Goal: Task Accomplishment & Management: Use online tool/utility

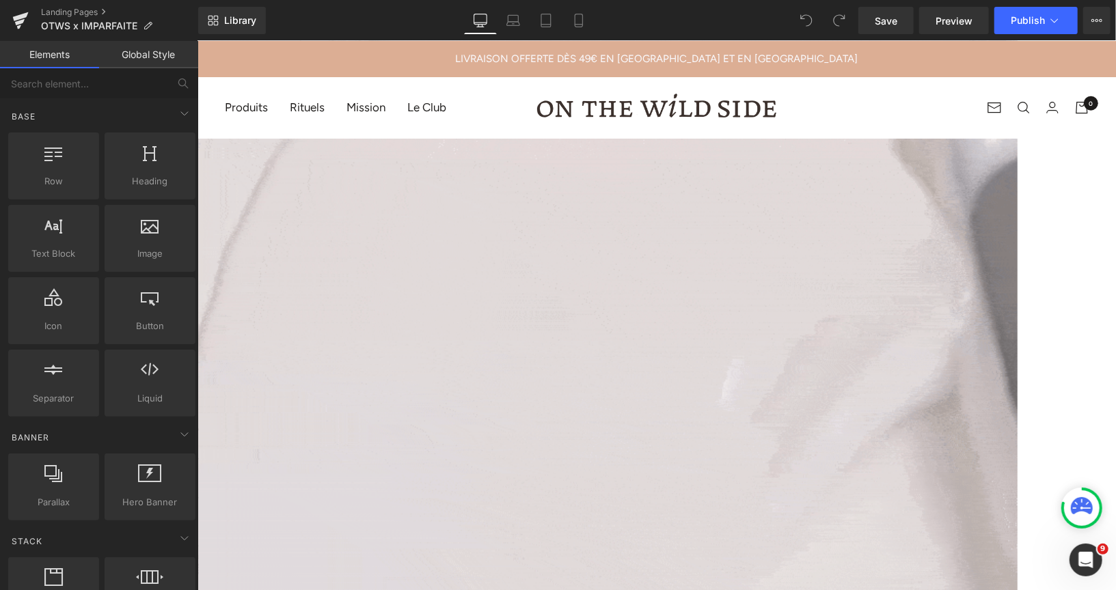
scroll to position [905, 0]
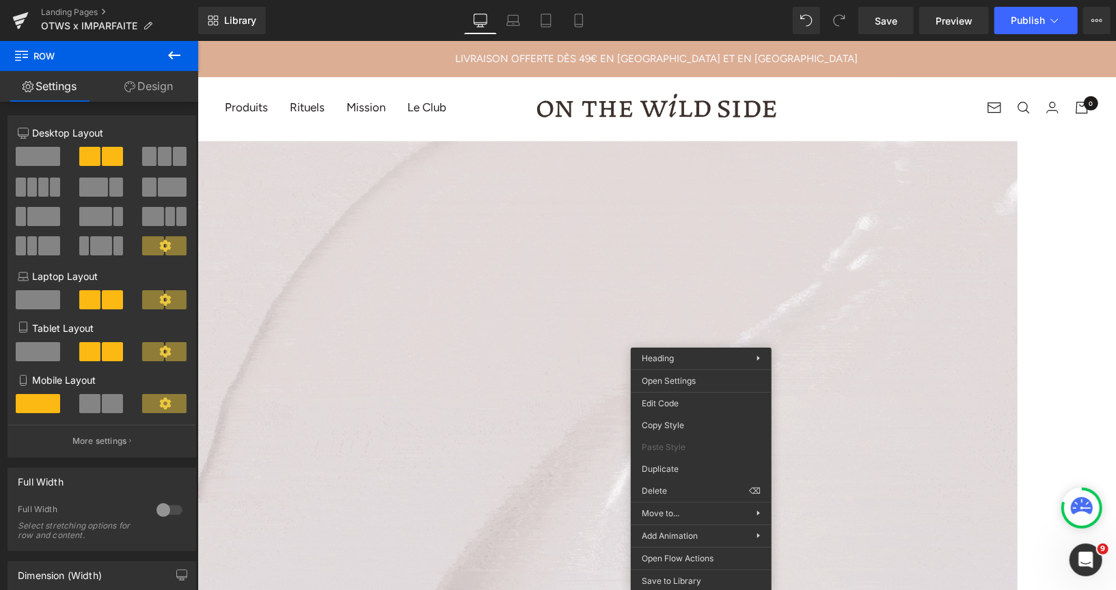
drag, startPoint x: 866, startPoint y: 528, endPoint x: 669, endPoint y: 487, distance: 201.7
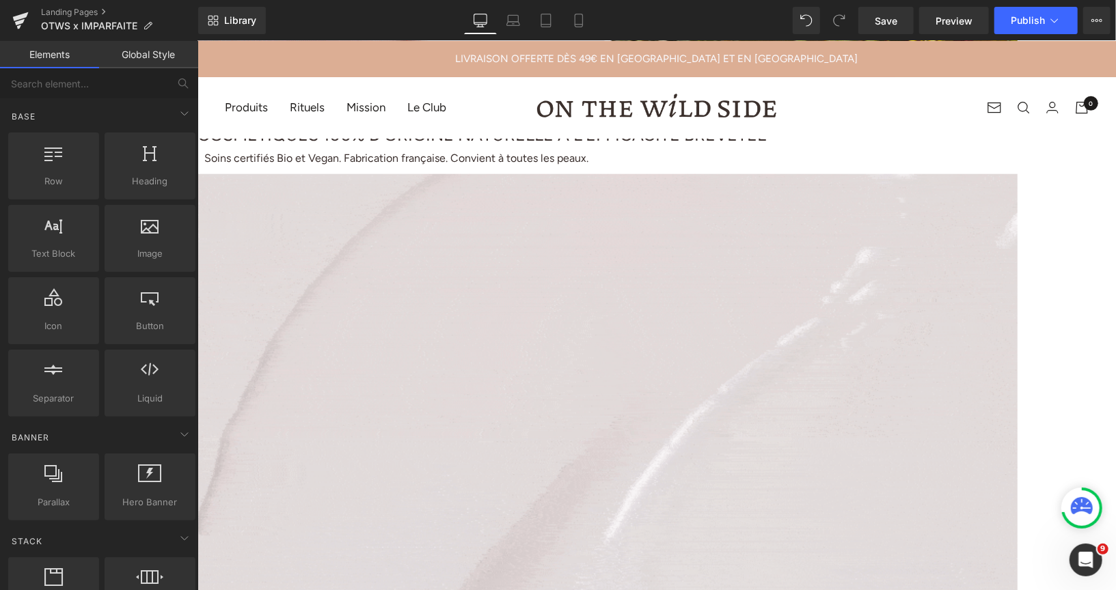
scroll to position [862, 0]
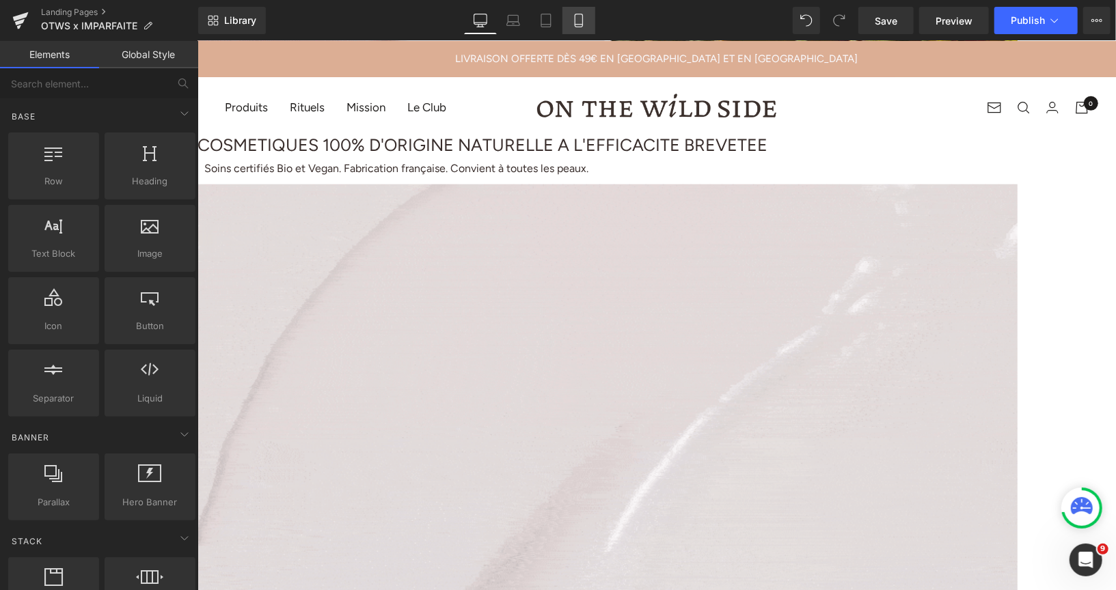
click at [575, 23] on icon at bounding box center [579, 21] width 14 height 14
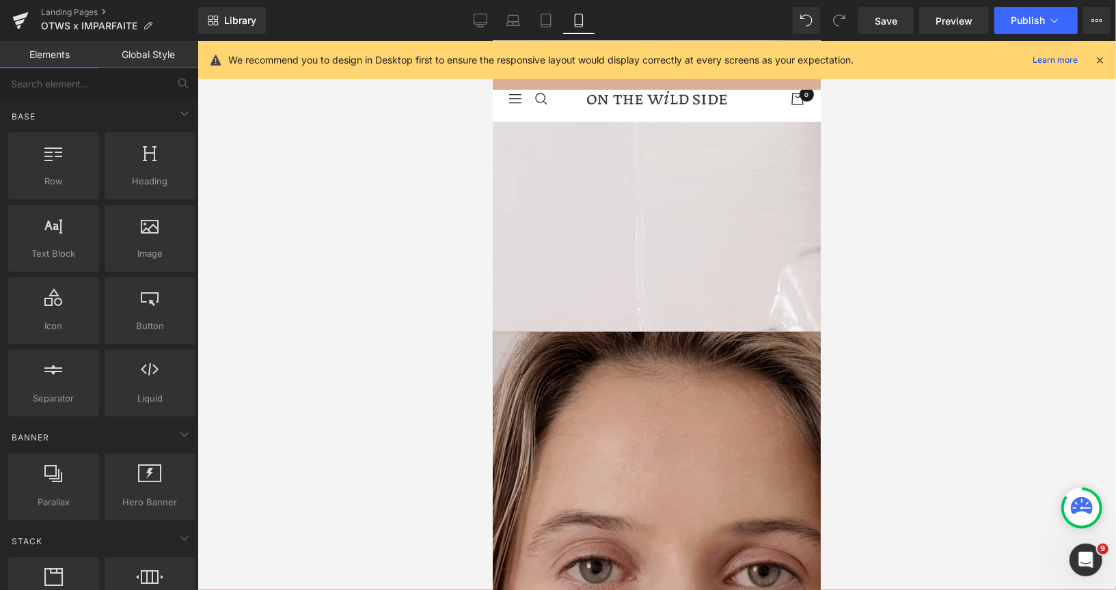
scroll to position [914, 0]
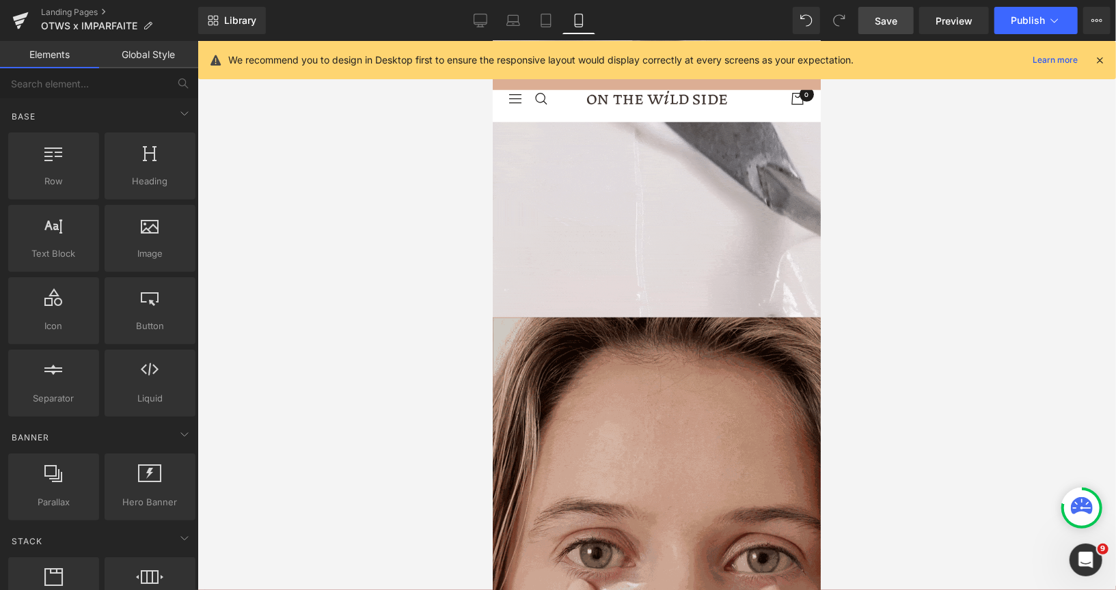
click at [878, 14] on span "Save" at bounding box center [886, 21] width 23 height 14
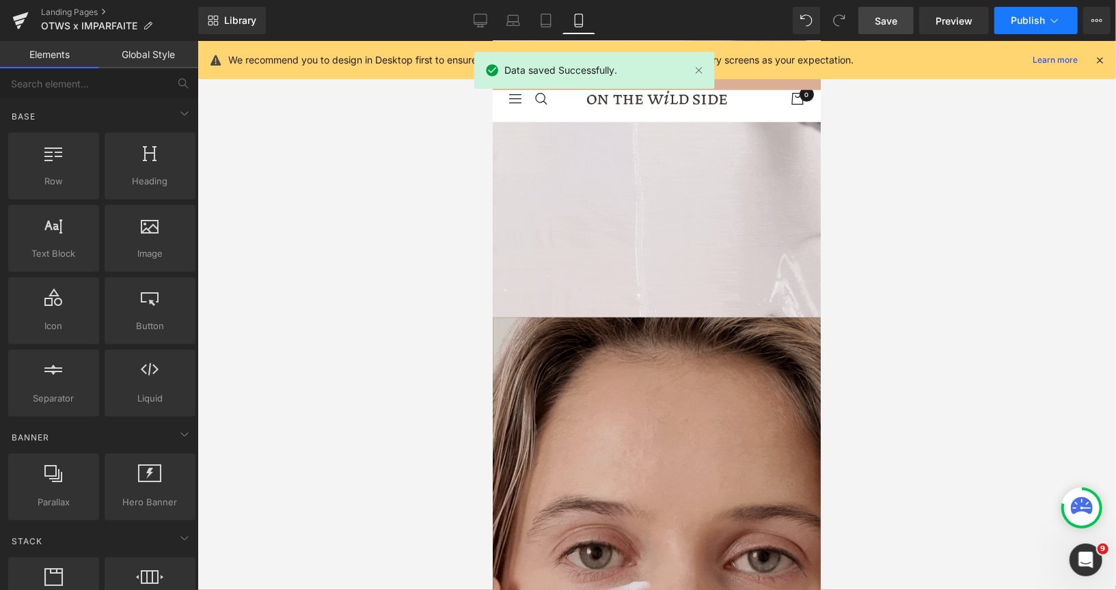
click at [1017, 17] on span "Publish" at bounding box center [1028, 20] width 34 height 11
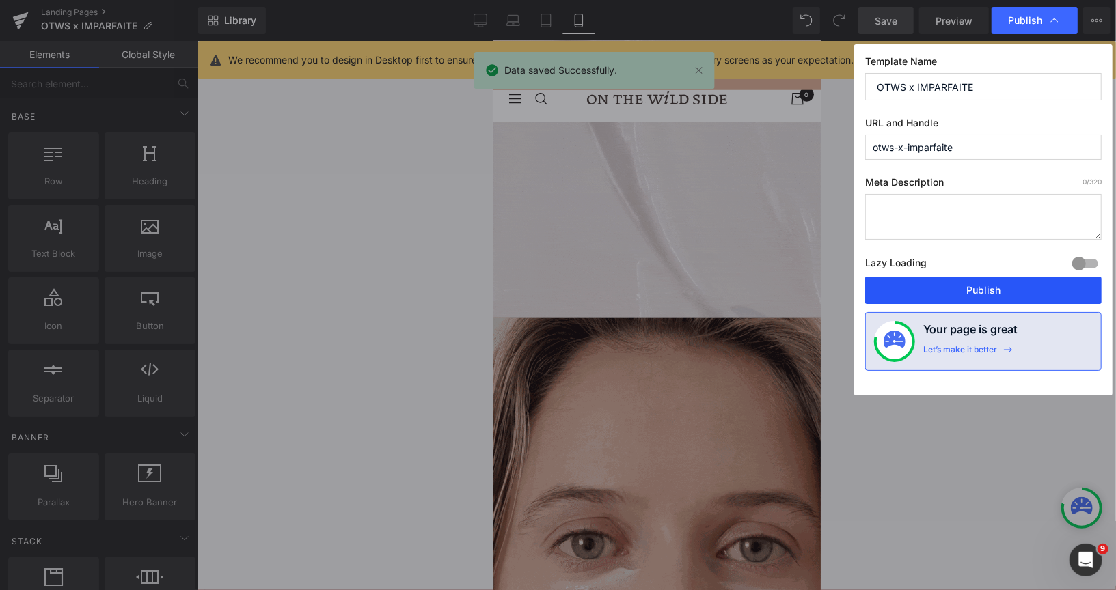
click at [901, 297] on button "Publish" at bounding box center [983, 290] width 236 height 27
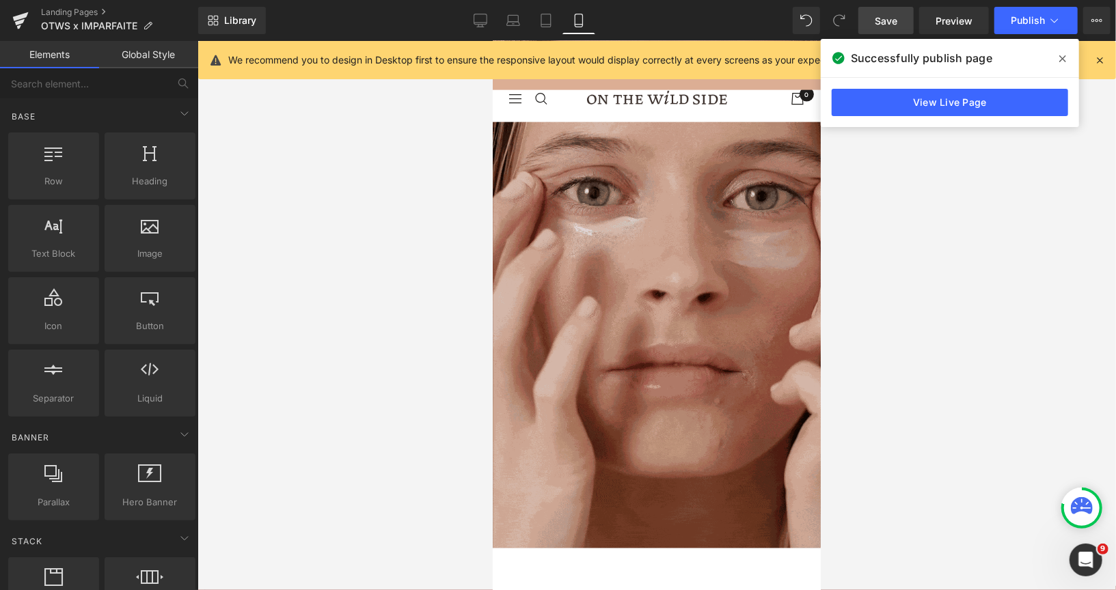
scroll to position [1274, 0]
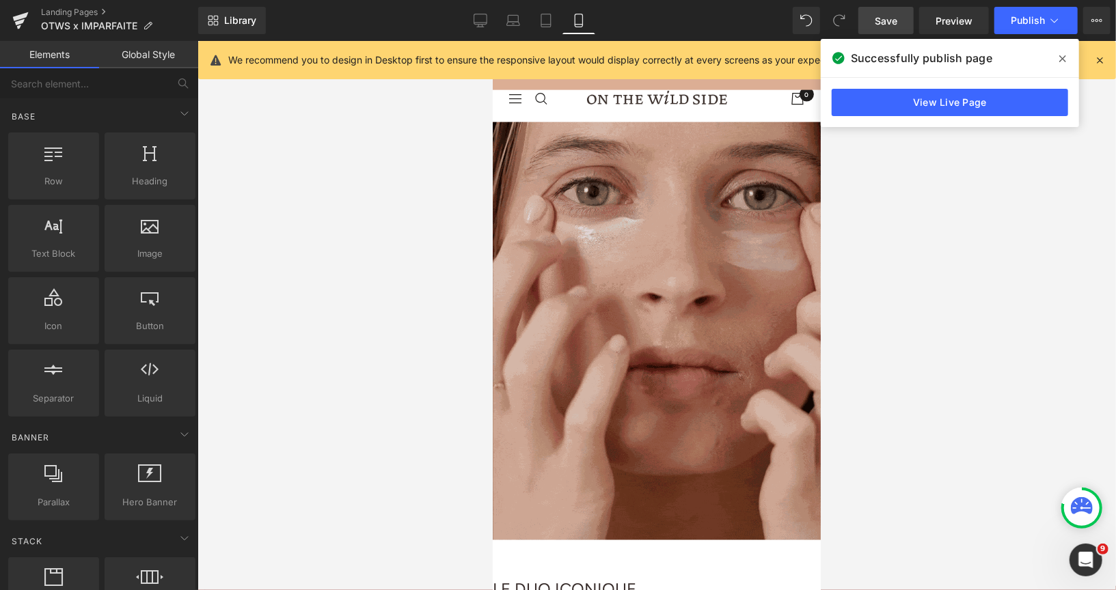
click at [492, 40] on span "Button" at bounding box center [492, 40] width 0 height 0
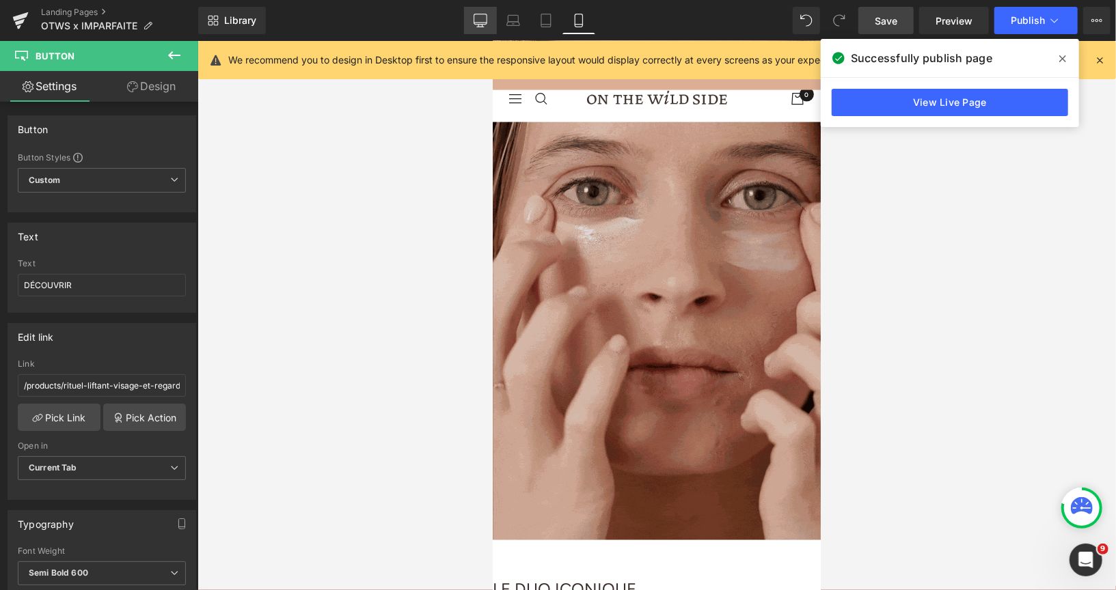
click at [477, 27] on icon at bounding box center [481, 21] width 14 height 14
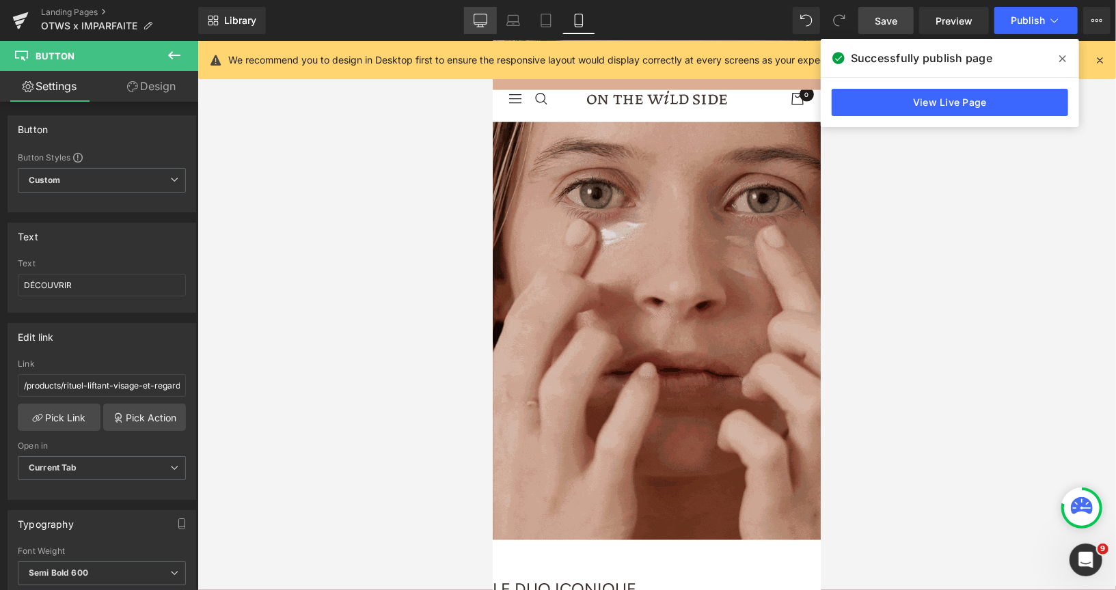
type input "100"
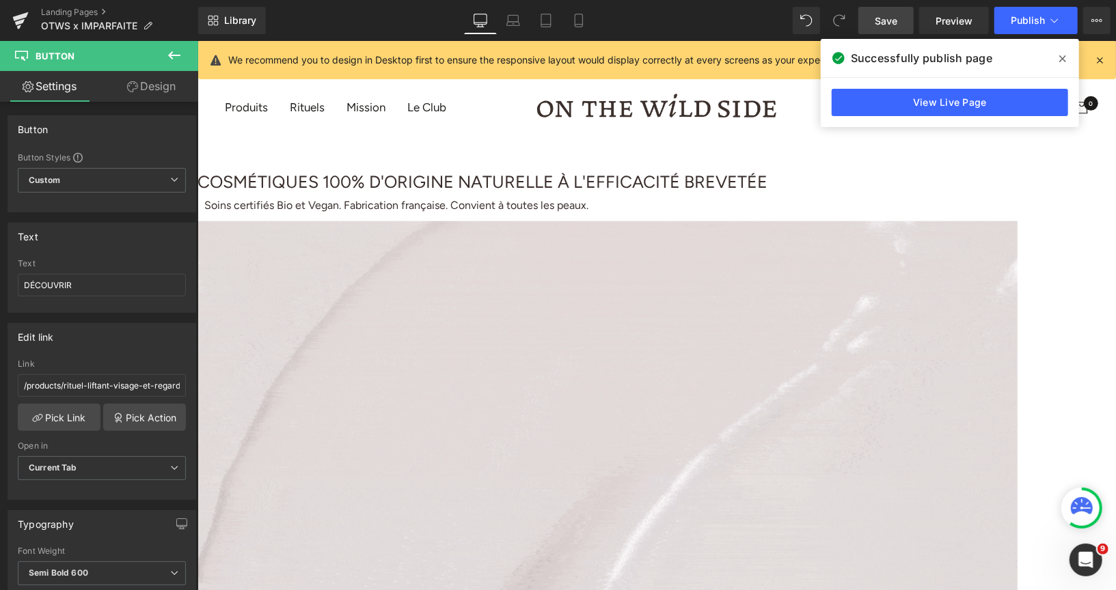
scroll to position [783, 0]
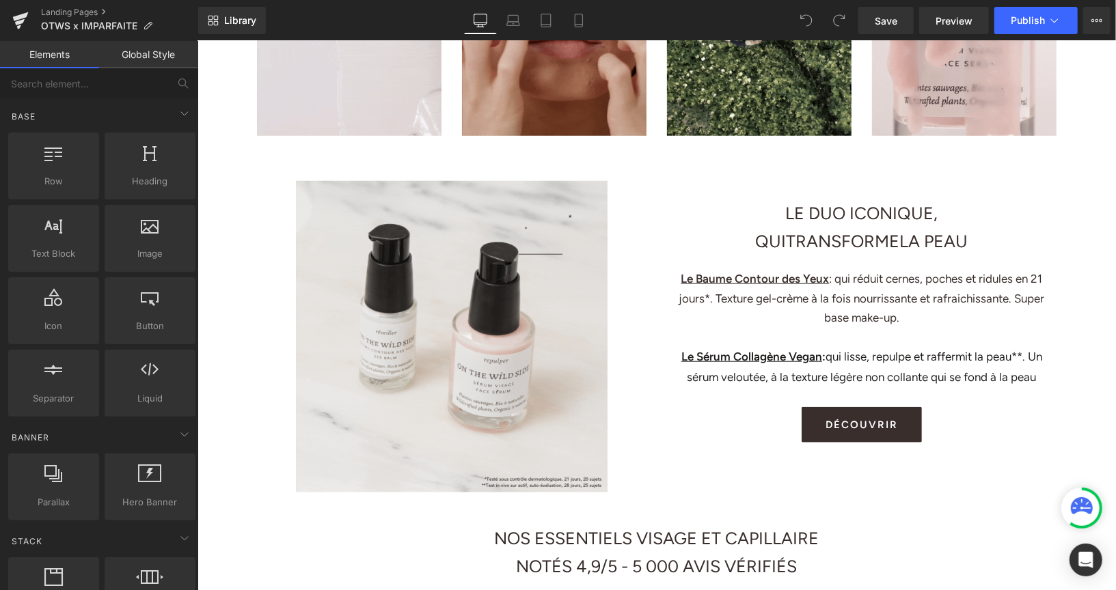
scroll to position [876, 0]
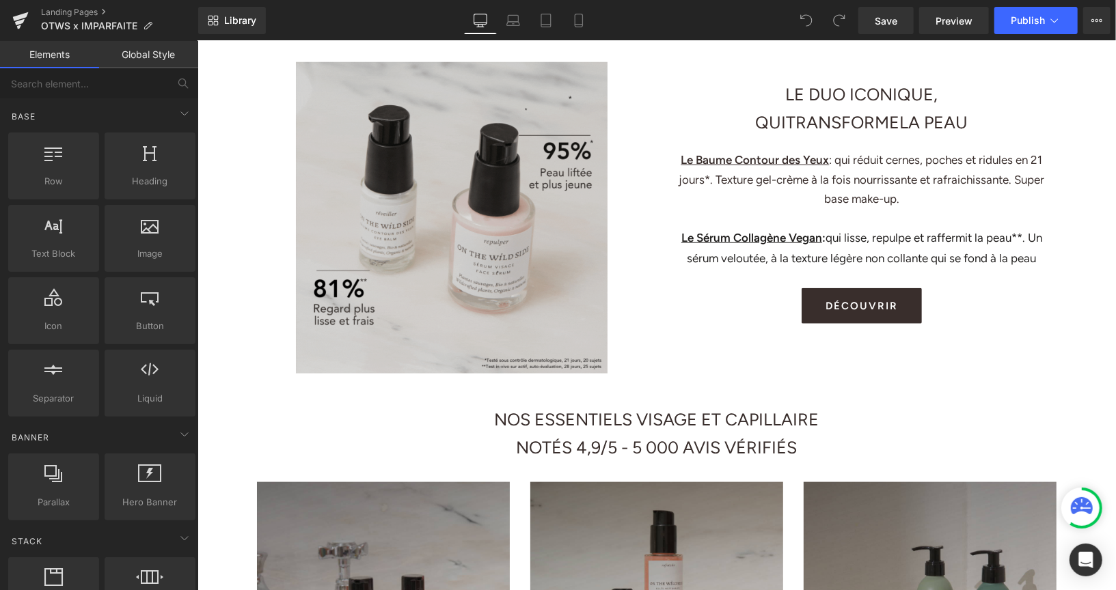
click at [461, 223] on div "Image" at bounding box center [451, 218] width 390 height 312
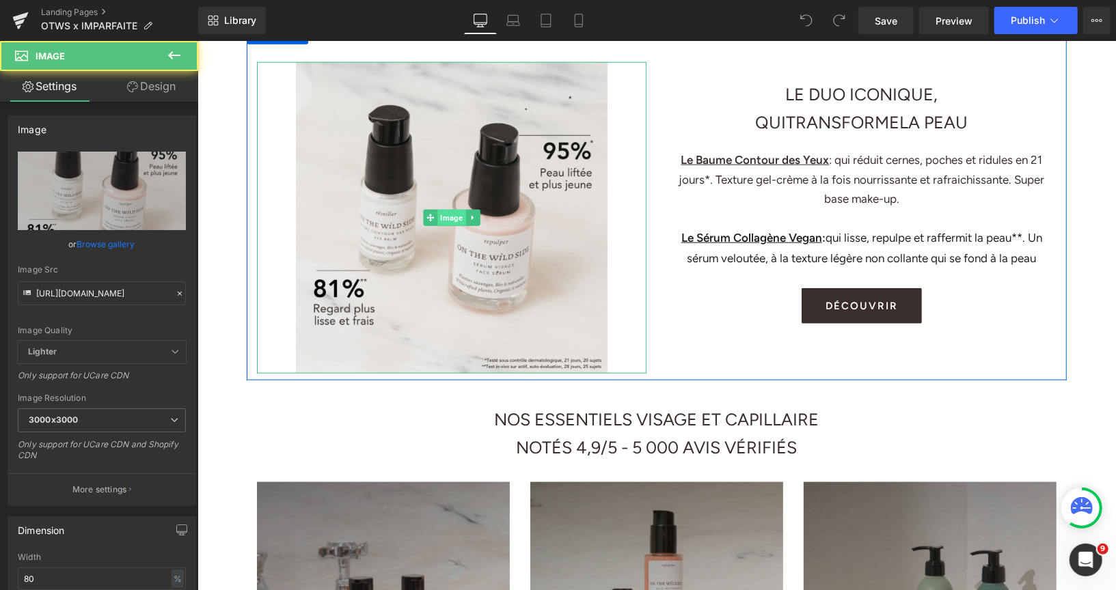
scroll to position [0, 0]
click at [450, 223] on span "Image" at bounding box center [451, 218] width 28 height 16
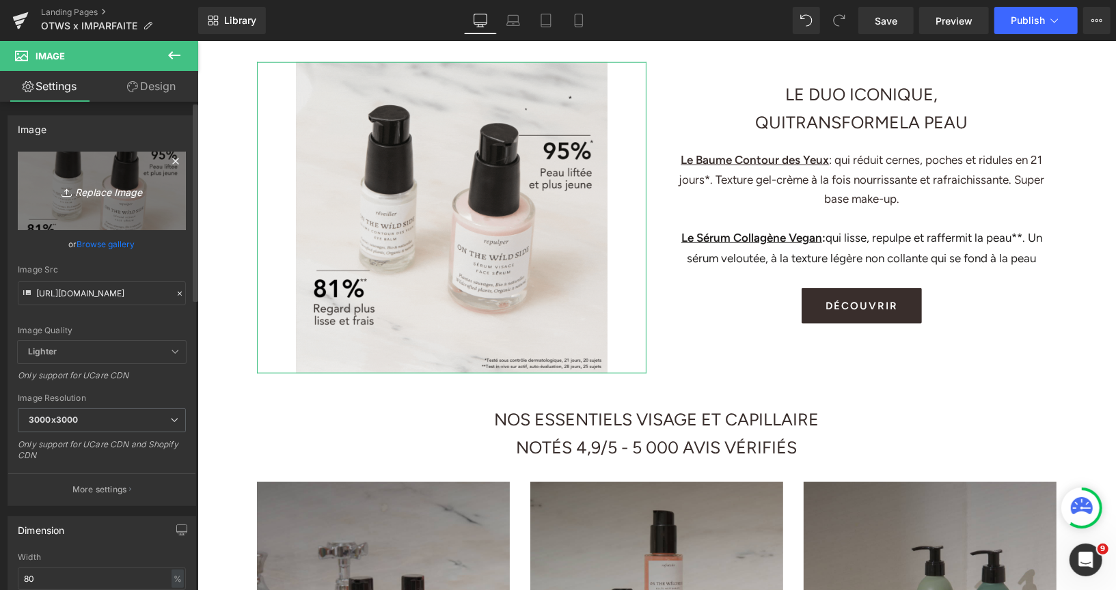
click at [131, 196] on icon "Replace Image" at bounding box center [101, 190] width 109 height 17
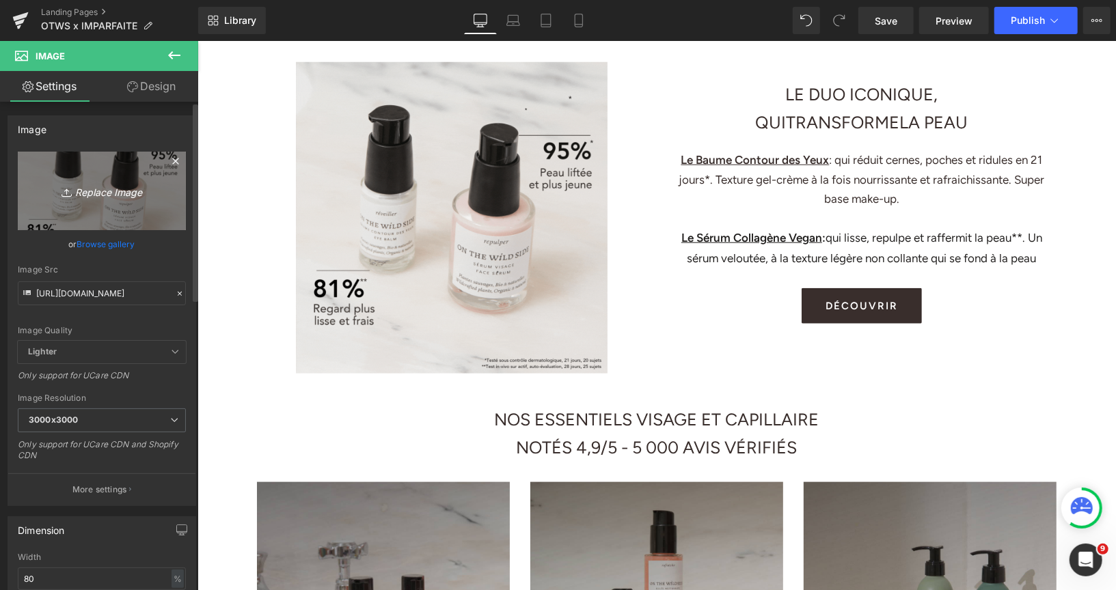
type input "C:\fakepath\image001.gif"
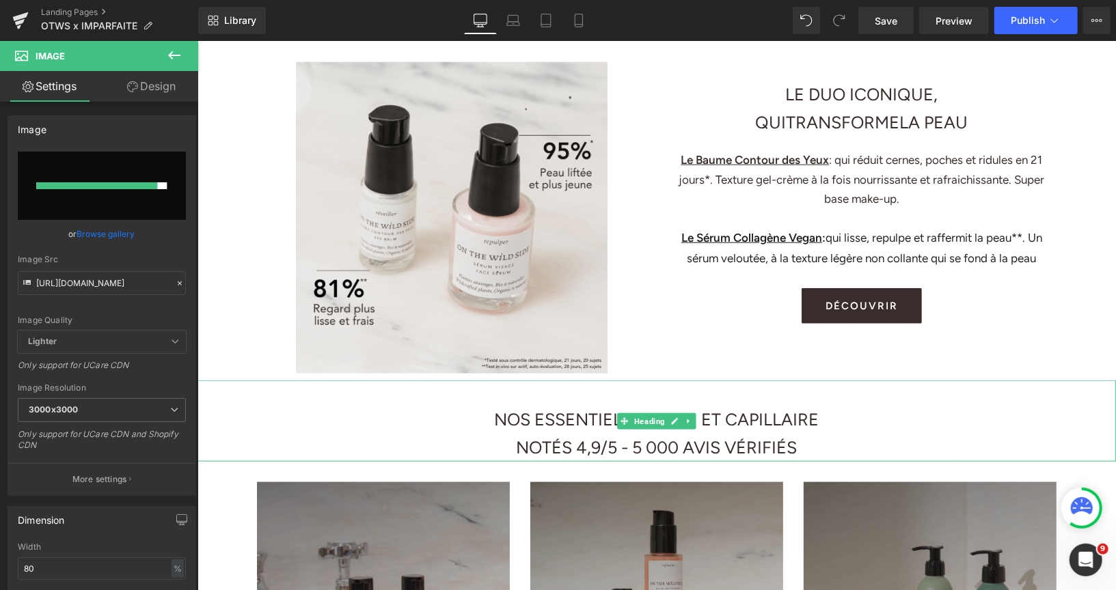
type input "https://ucarecdn.com/4c837624-58a7-4a1d-b35b-c34bc5fa06cb/image001.gif"
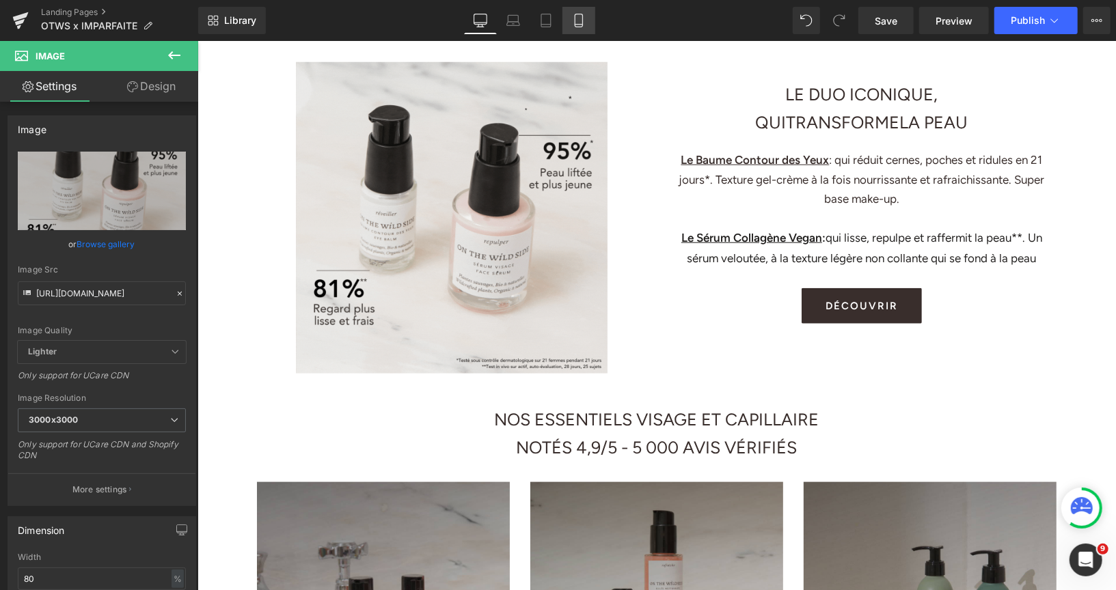
click at [578, 21] on icon at bounding box center [579, 21] width 14 height 14
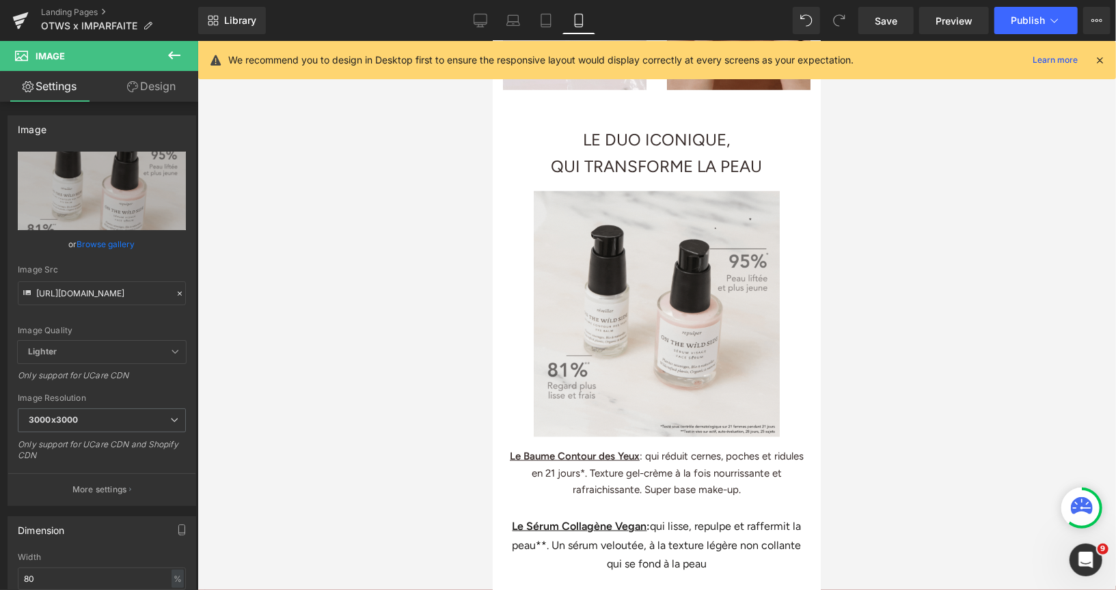
scroll to position [841, 0]
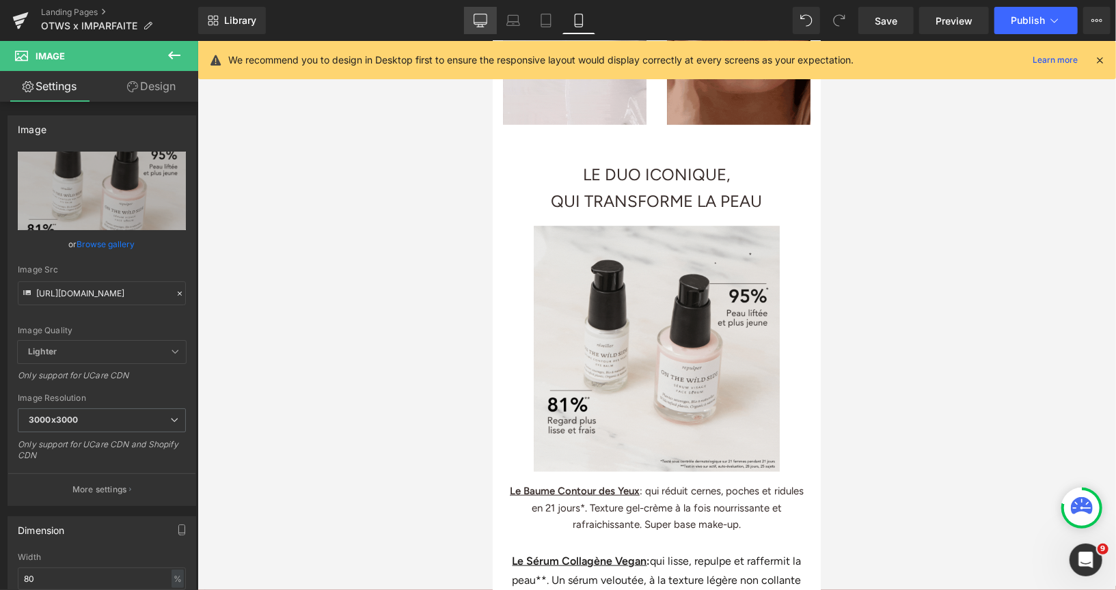
click at [477, 16] on icon at bounding box center [481, 21] width 14 height 14
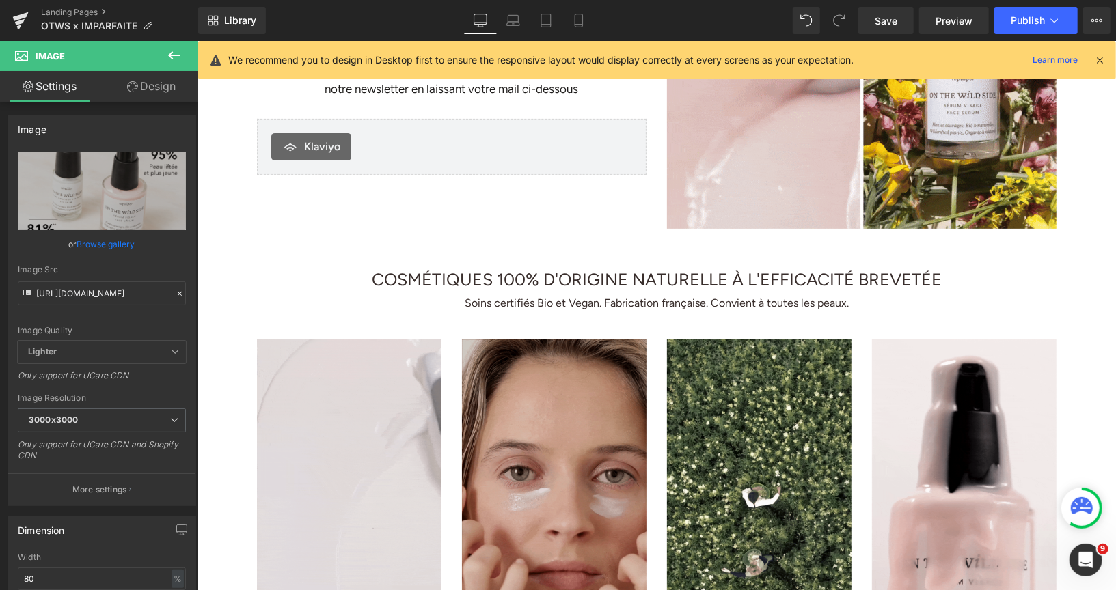
scroll to position [0, 0]
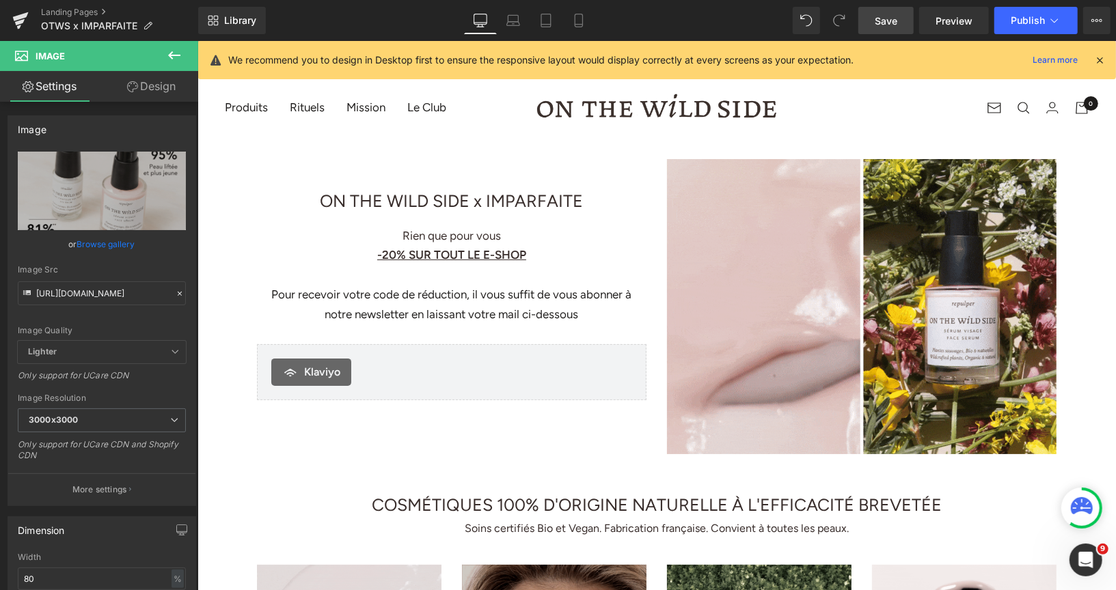
click at [880, 14] on span "Save" at bounding box center [886, 21] width 23 height 14
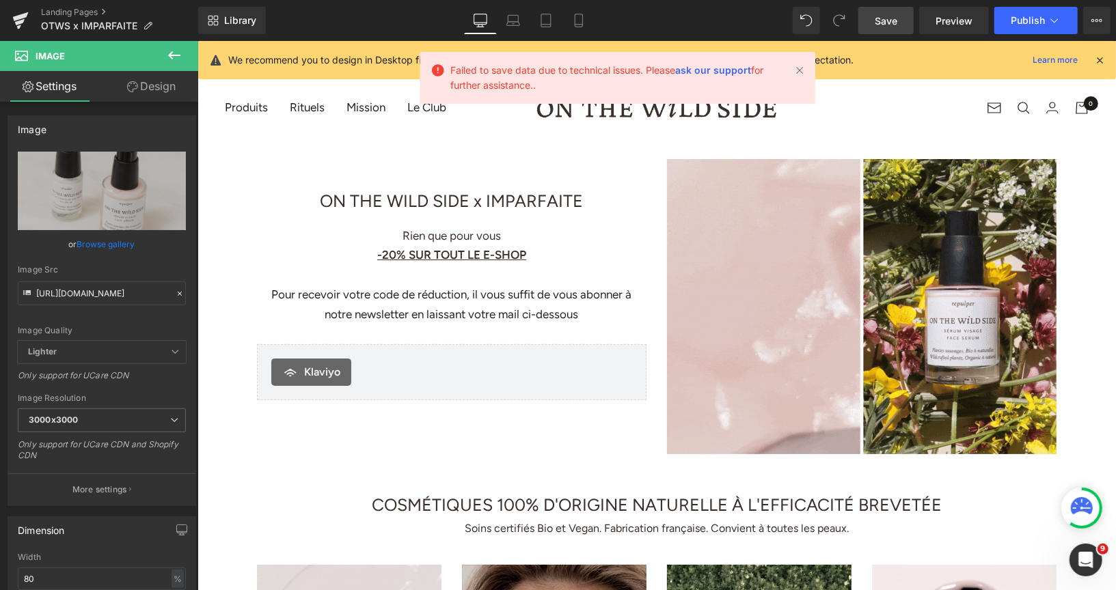
click at [888, 23] on span "Save" at bounding box center [886, 21] width 23 height 14
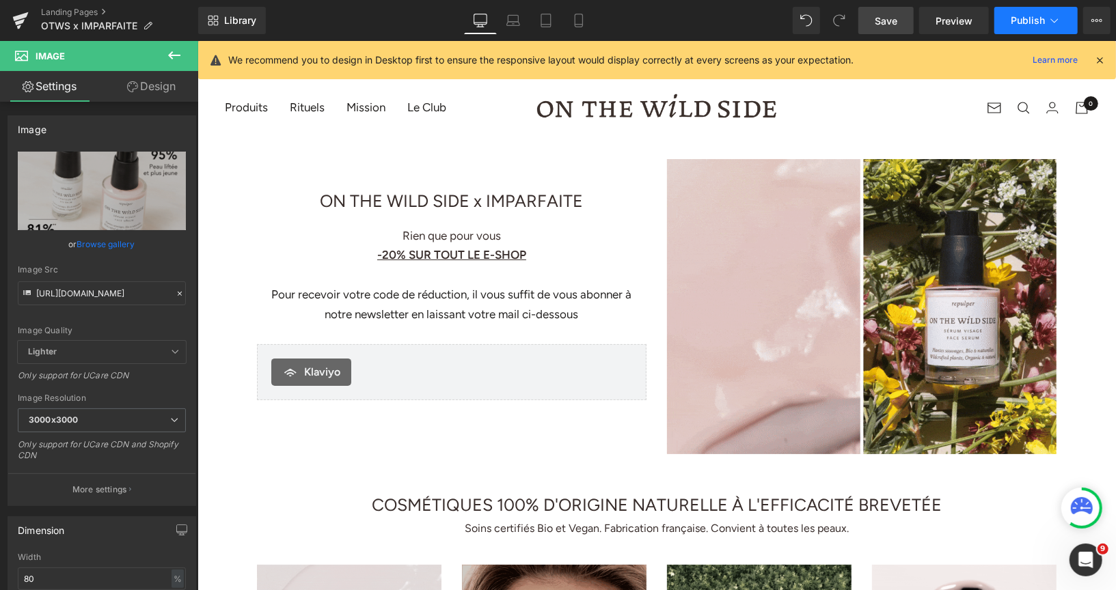
click at [1009, 29] on button "Publish" at bounding box center [1035, 20] width 83 height 27
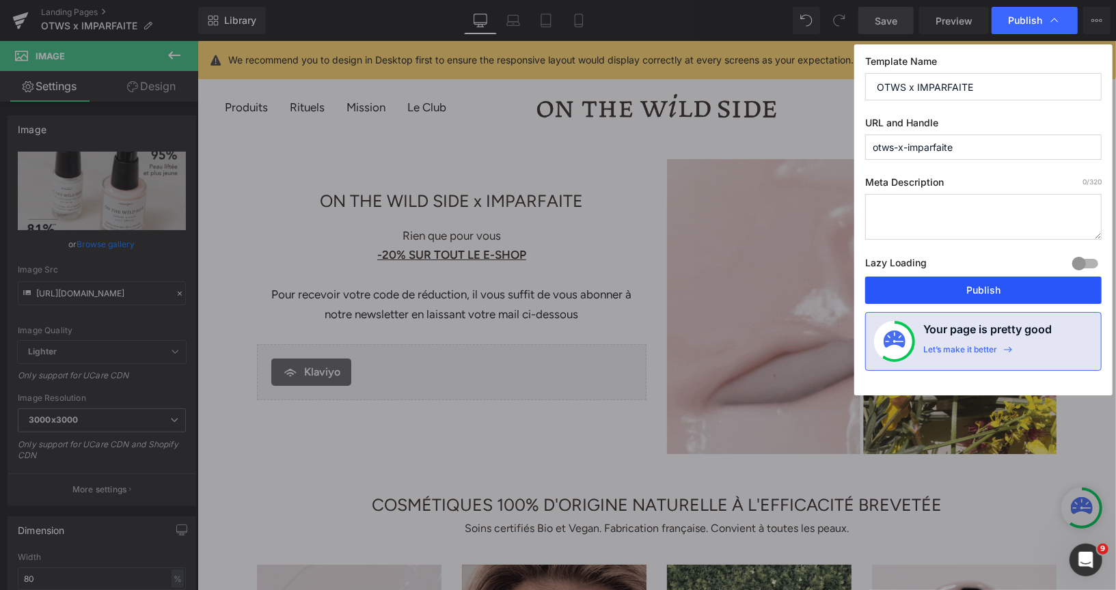
click at [898, 290] on button "Publish" at bounding box center [983, 290] width 236 height 27
